Goal: Information Seeking & Learning: Check status

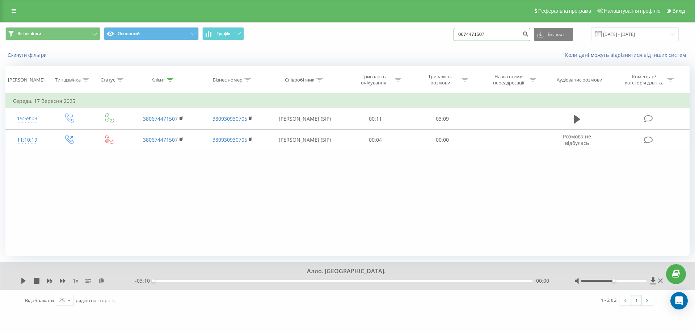
drag, startPoint x: 492, startPoint y: 34, endPoint x: 209, endPoint y: 55, distance: 283.2
click at [460, 32] on div "Всі дзвінки Основний Графік 0674471507 Експорт .csv .xls .xlsx 19.06.2025 - 19.…" at bounding box center [347, 34] width 684 height 14
click at [19, 12] on link at bounding box center [13, 11] width 13 height 10
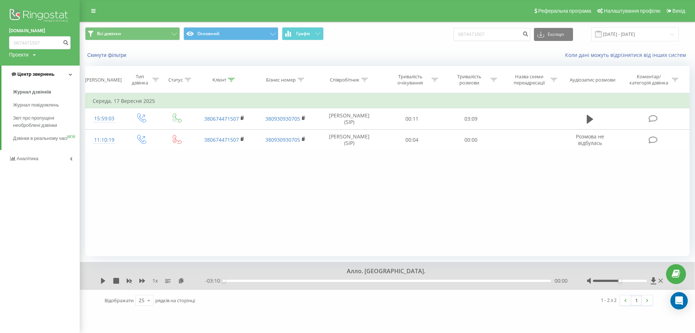
click at [49, 73] on span "Центр звернень" at bounding box center [35, 73] width 37 height 5
click at [46, 91] on link "Аналiтика" at bounding box center [40, 91] width 80 height 17
click at [50, 75] on span "Центр звернень" at bounding box center [34, 73] width 37 height 5
click at [30, 93] on span "Журнал дзвінків" at bounding box center [32, 91] width 38 height 7
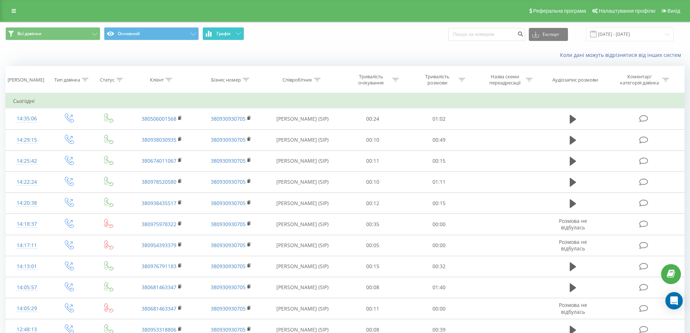
click at [218, 38] on button "Графік" at bounding box center [223, 33] width 42 height 13
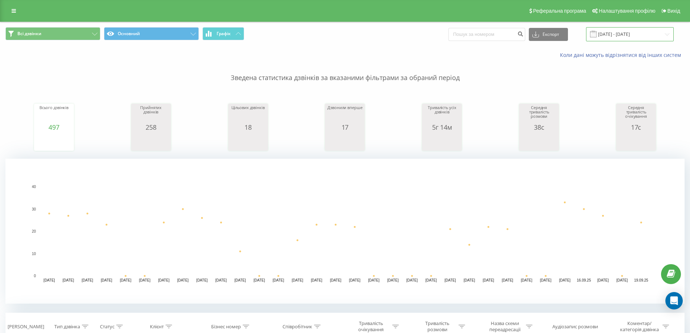
click at [646, 34] on input "19.08.2025 - 19.09.2025" at bounding box center [630, 34] width 88 height 14
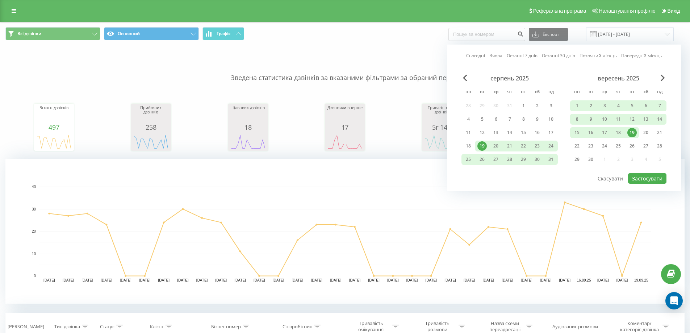
click at [634, 133] on div "19" at bounding box center [631, 132] width 9 height 9
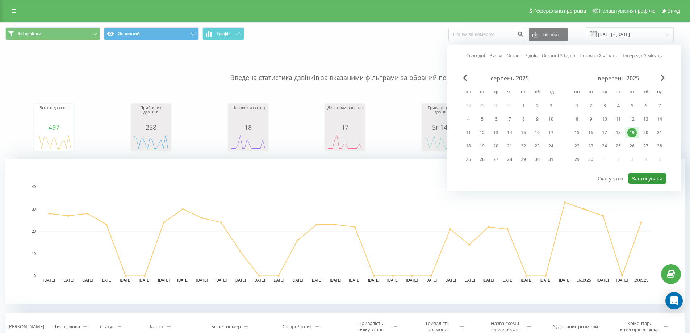
click at [638, 182] on button "Застосувати" at bounding box center [647, 178] width 38 height 10
type input "19.09.2025 - 19.09.2025"
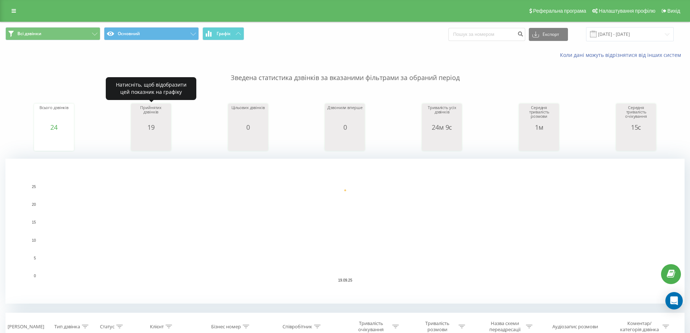
click at [149, 127] on div "19" at bounding box center [151, 126] width 36 height 7
click at [152, 127] on div "19" at bounding box center [151, 126] width 36 height 7
click at [155, 109] on div "Прийнятих дзвінків" at bounding box center [151, 114] width 36 height 18
click at [154, 109] on div "Прийнятих дзвінків" at bounding box center [151, 114] width 36 height 18
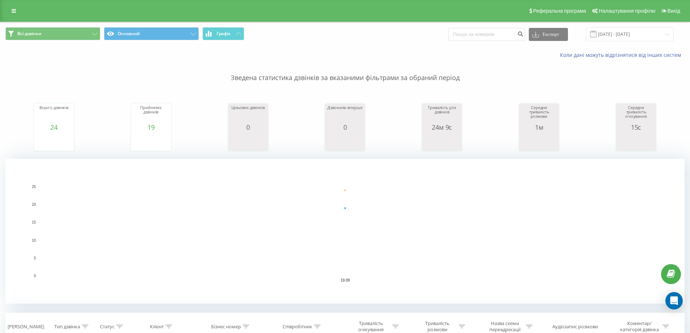
click at [193, 128] on div "Всього дзвінків 24 date totalCalls 19.09.25 24 19.09.25 Прийнятих дзвінків 19 d…" at bounding box center [344, 120] width 679 height 62
click at [484, 30] on input at bounding box center [486, 34] width 77 height 13
paste input "0936604040"
type input "0936604040"
click at [525, 30] on button "submit" at bounding box center [520, 34] width 10 height 13
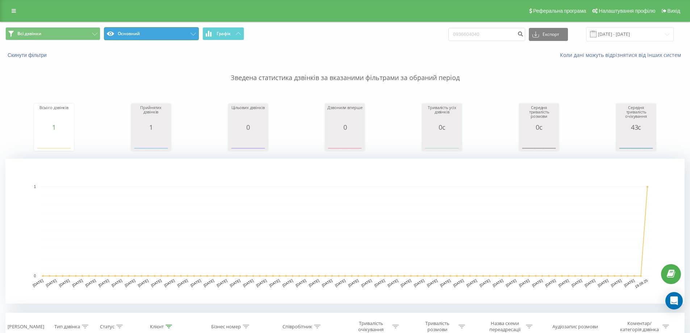
click at [112, 30] on button "Основний" at bounding box center [151, 33] width 95 height 13
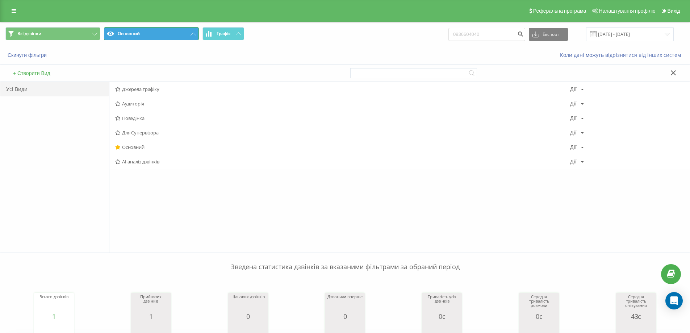
click at [142, 28] on button "Основний" at bounding box center [151, 33] width 95 height 13
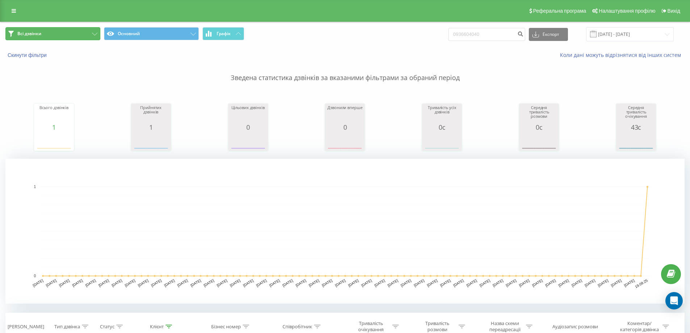
click at [55, 38] on button "Всі дзвінки" at bounding box center [52, 33] width 95 height 13
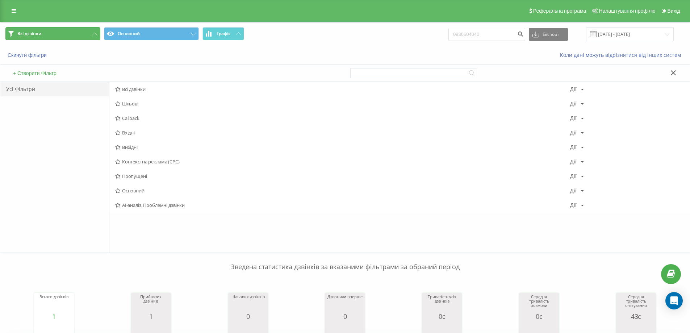
click at [79, 28] on button "Всі дзвінки" at bounding box center [52, 33] width 95 height 13
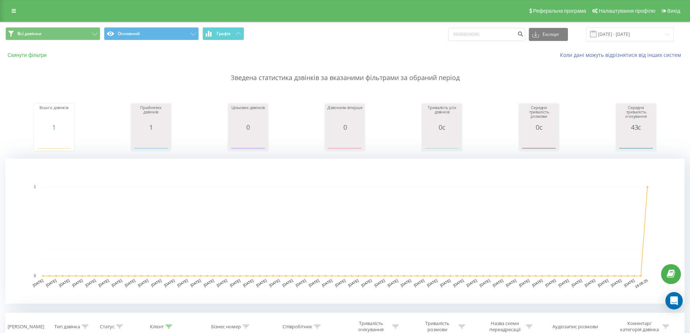
drag, startPoint x: 34, startPoint y: 51, endPoint x: 33, endPoint y: 55, distance: 4.1
click at [34, 51] on div "Скинути фільтри Коли дані можуть відрізнятися вiд інших систем" at bounding box center [344, 54] width 689 height 17
click at [33, 56] on button "Скинути фільтри" at bounding box center [27, 55] width 45 height 7
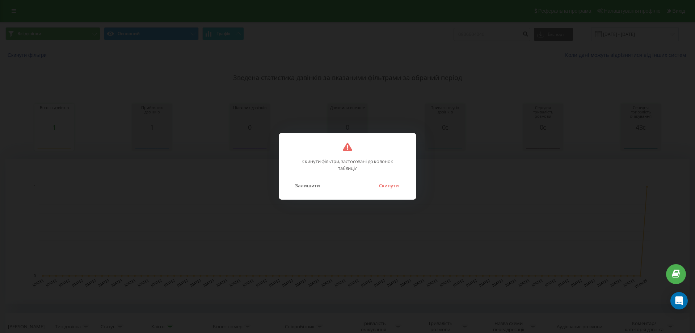
click at [395, 184] on button "Скинути" at bounding box center [388, 185] width 27 height 9
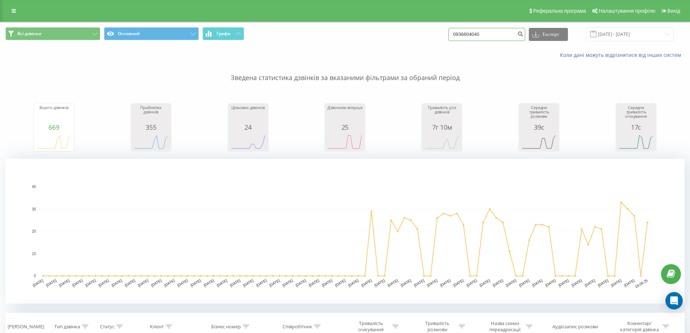
click at [506, 29] on input "0936604040" at bounding box center [486, 34] width 77 height 13
drag, startPoint x: 471, startPoint y: 39, endPoint x: 256, endPoint y: 64, distance: 216.1
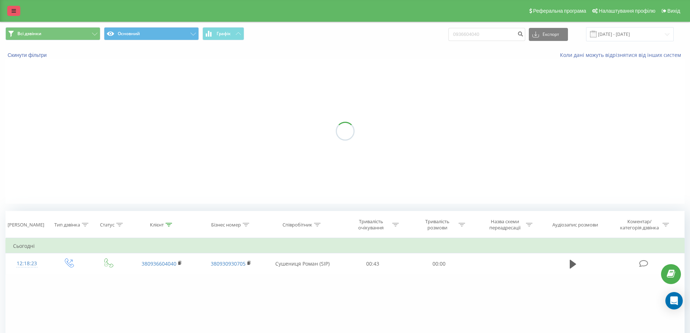
click at [14, 10] on icon at bounding box center [14, 10] width 4 height 5
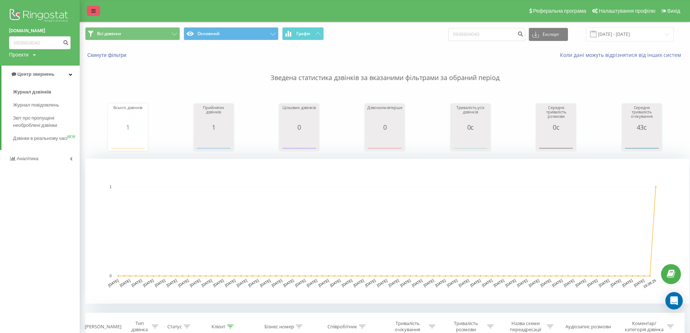
click at [14, 10] on img at bounding box center [40, 16] width 62 height 18
drag, startPoint x: 44, startPoint y: 45, endPoint x: 0, endPoint y: 43, distance: 44.2
click at [0, 43] on div "[DOMAIN_NAME] 0936604040 Проекти [DOMAIN_NAME]" at bounding box center [40, 33] width 80 height 66
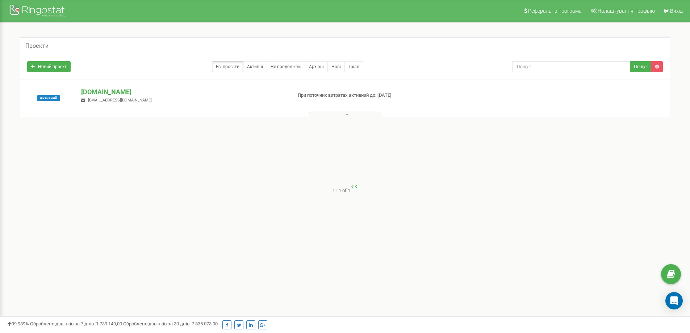
click at [348, 115] on icon at bounding box center [346, 114] width 3 height 5
click at [636, 67] on button "Пошук" at bounding box center [641, 66] width 22 height 11
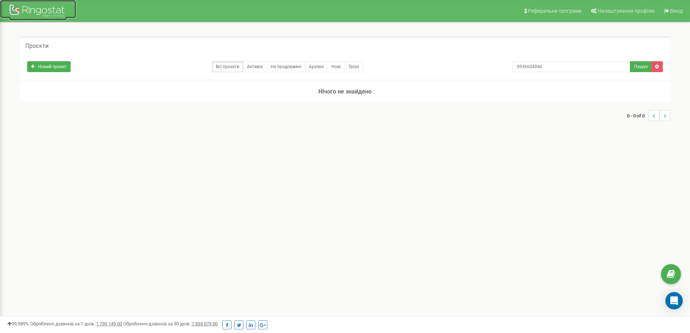
click at [35, 3] on div at bounding box center [38, 11] width 58 height 17
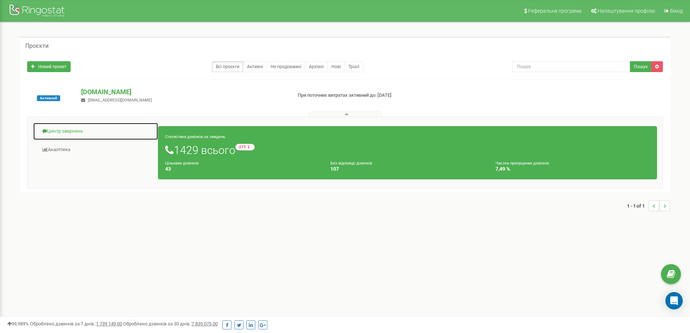
click at [63, 133] on link "Центр звернень" at bounding box center [95, 131] width 125 height 18
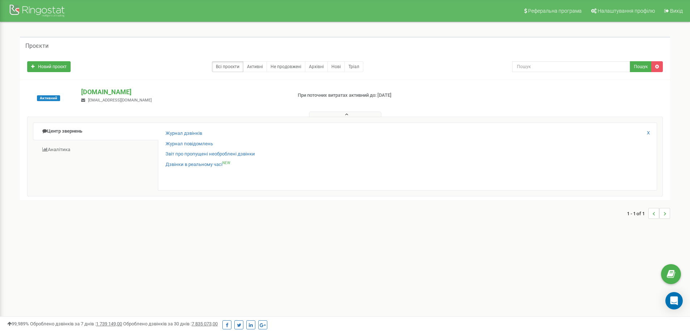
click at [186, 126] on div "Журнал дзвінків Журнал повідомлень Звіт про пропущені необроблені дзвінки Дзвін…" at bounding box center [407, 156] width 499 height 68
click at [186, 129] on div "Журнал дзвінків Журнал повідомлень Звіт про пропущені необроблені дзвінки Дзвін…" at bounding box center [407, 156] width 499 height 68
click at [184, 133] on link "Журнал дзвінків" at bounding box center [183, 133] width 37 height 7
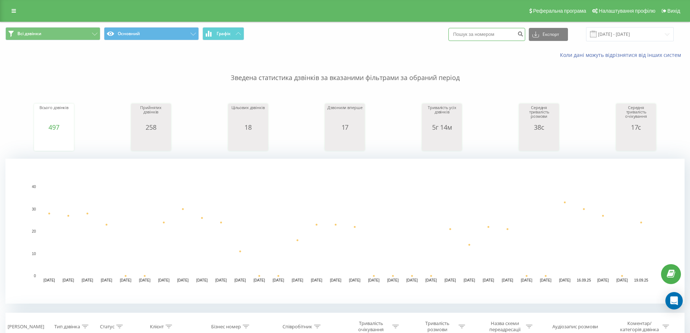
click at [489, 39] on input at bounding box center [486, 34] width 77 height 13
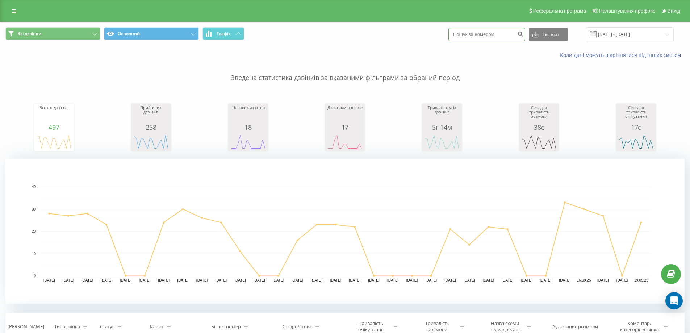
paste input "0936604040"
type input "0936604040"
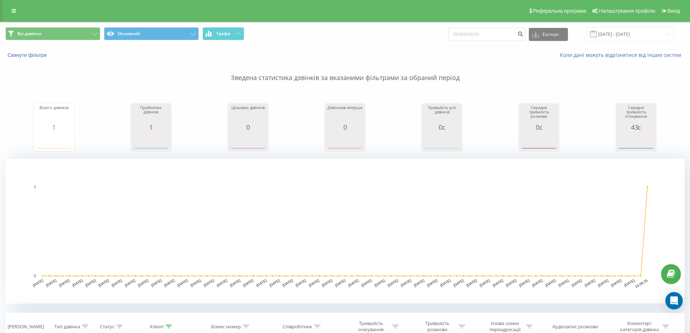
click at [263, 160] on rect "A chart." at bounding box center [344, 231] width 679 height 145
click at [231, 32] on button "Графік" at bounding box center [223, 33] width 42 height 13
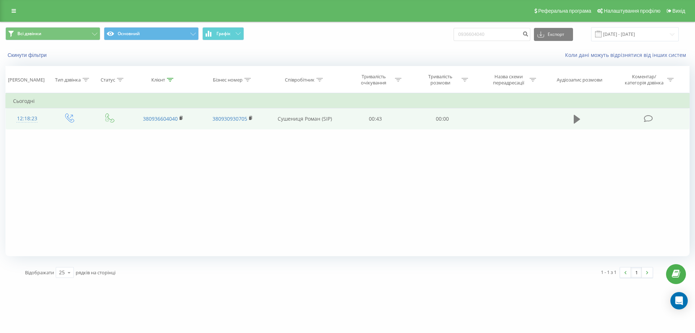
click at [579, 119] on button at bounding box center [577, 119] width 11 height 11
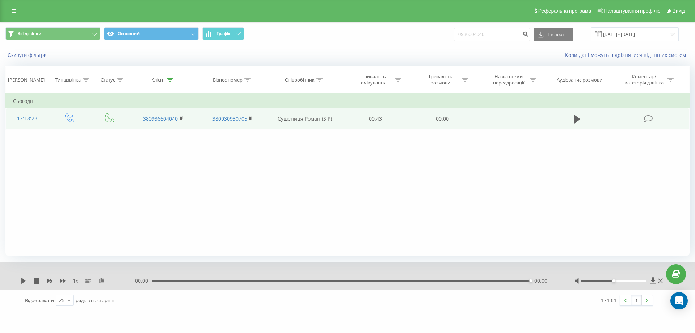
click at [575, 119] on icon at bounding box center [577, 119] width 7 height 9
click at [659, 285] on div "1 x 00:00 00:00 00:00" at bounding box center [347, 276] width 694 height 28
click at [660, 284] on div at bounding box center [620, 280] width 90 height 7
click at [663, 281] on icon at bounding box center [660, 281] width 5 height 6
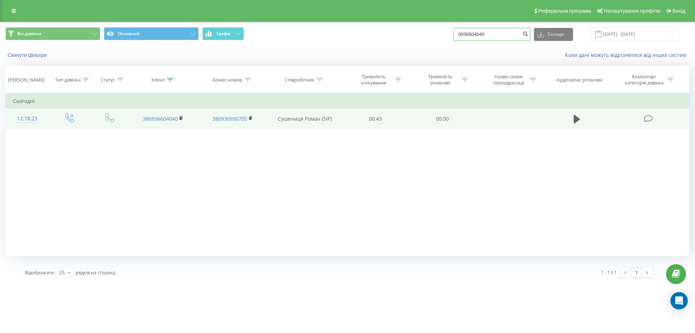
drag, startPoint x: 501, startPoint y: 30, endPoint x: 411, endPoint y: 39, distance: 90.7
click at [411, 39] on div "Всі дзвінки Основний Графік 0936604040 Експорт .csv .xls .xlsx 19.06.2025 - 19.…" at bounding box center [347, 34] width 684 height 14
paste input "674011067"
type input "0674011067"
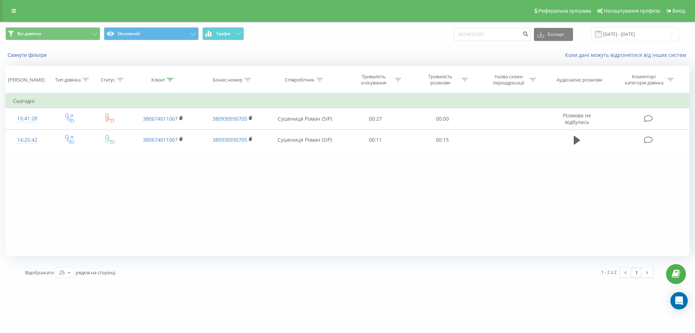
click at [493, 263] on div "1 - 2 з 2 1" at bounding box center [498, 272] width 319 height 21
